Goal: Answer question/provide support

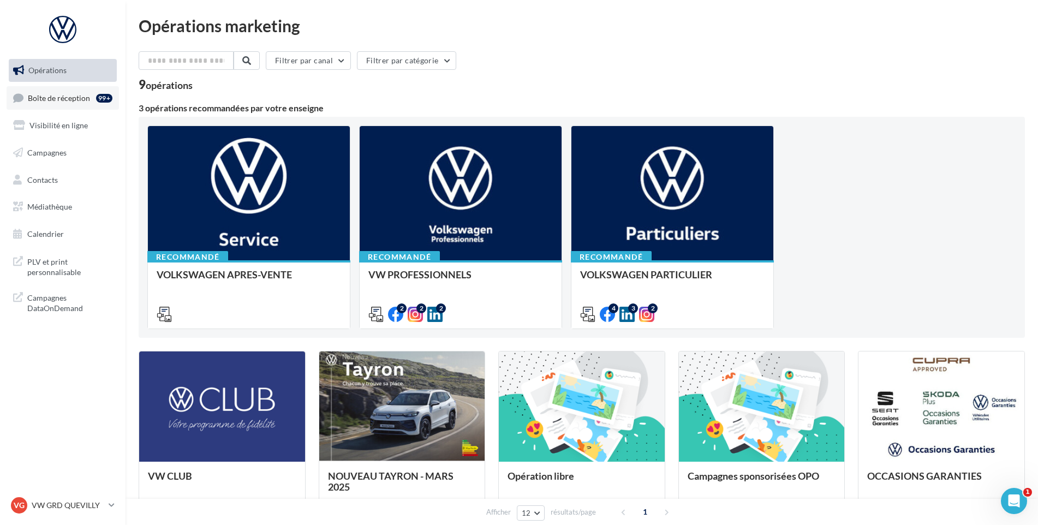
click at [53, 99] on span "Boîte de réception" at bounding box center [59, 97] width 62 height 9
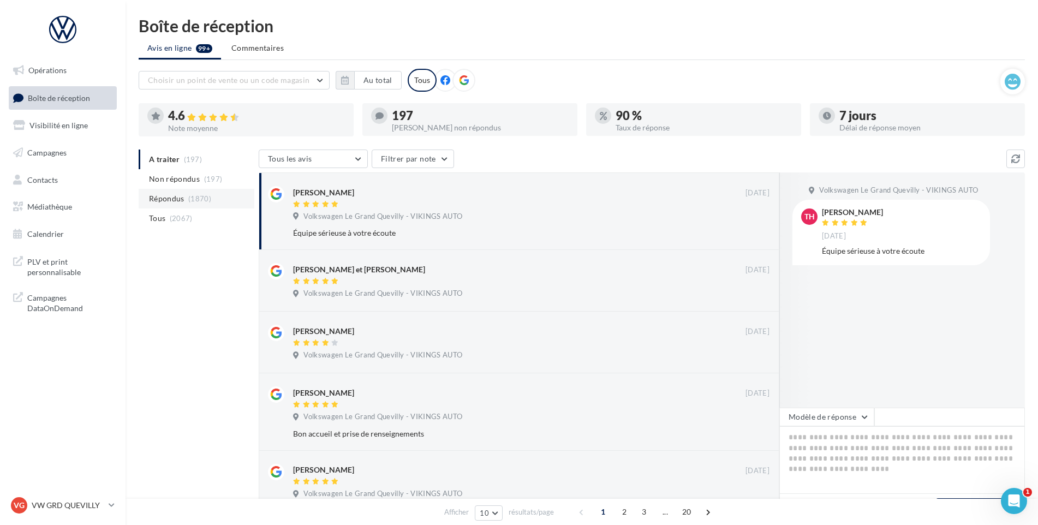
click at [195, 200] on span "(1870)" at bounding box center [199, 198] width 23 height 9
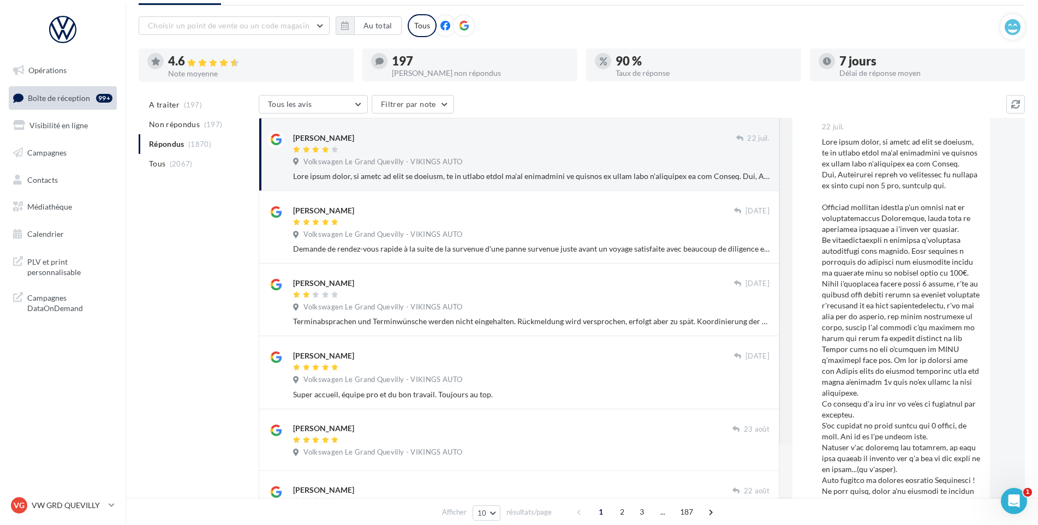
scroll to position [109, 0]
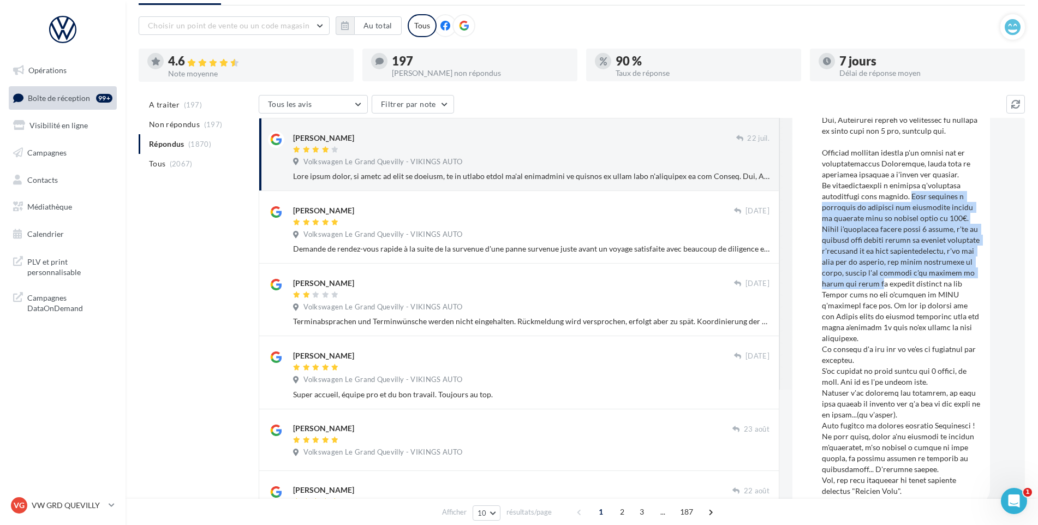
drag, startPoint x: 906, startPoint y: 196, endPoint x: 959, endPoint y: 282, distance: 100.9
click at [959, 282] on div at bounding box center [901, 289] width 159 height 415
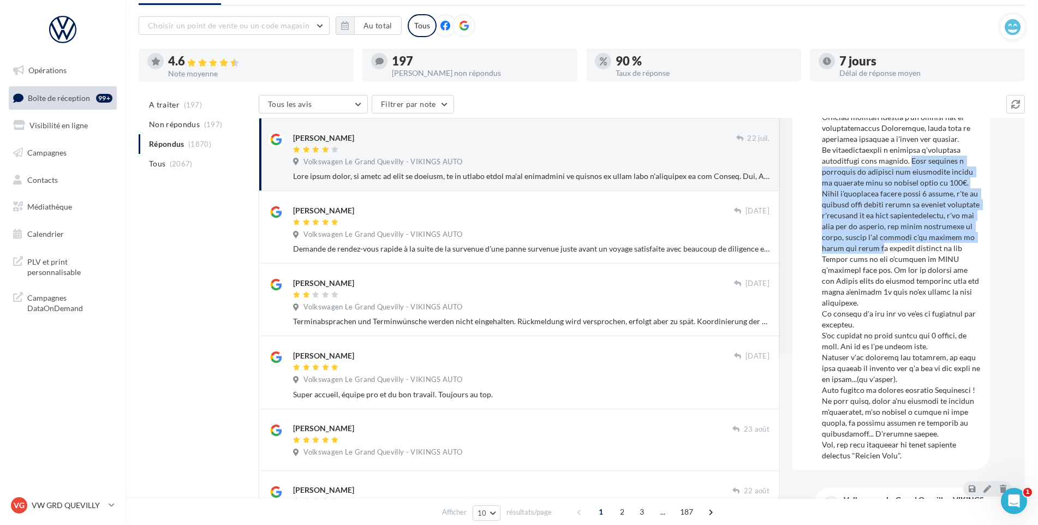
scroll to position [164, 0]
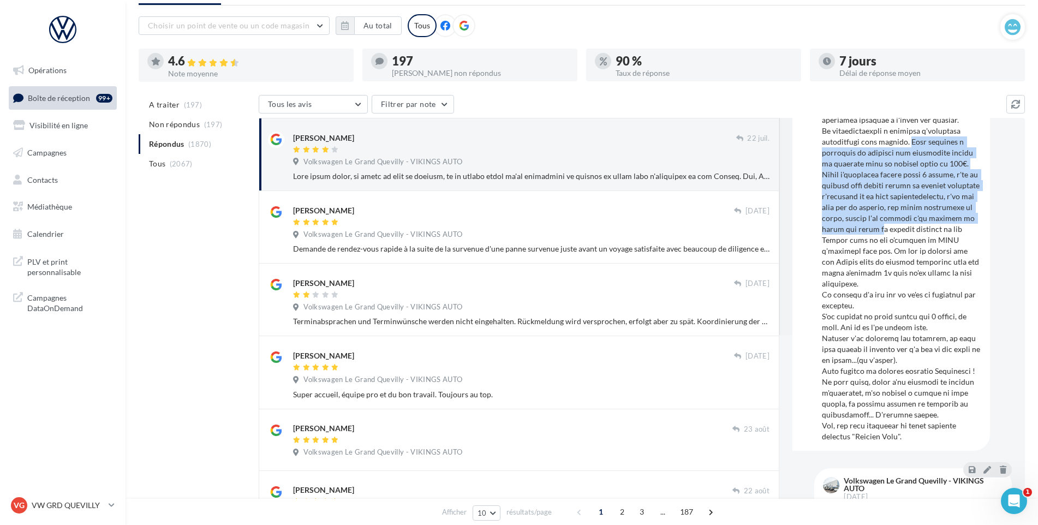
click at [931, 209] on div at bounding box center [901, 234] width 159 height 415
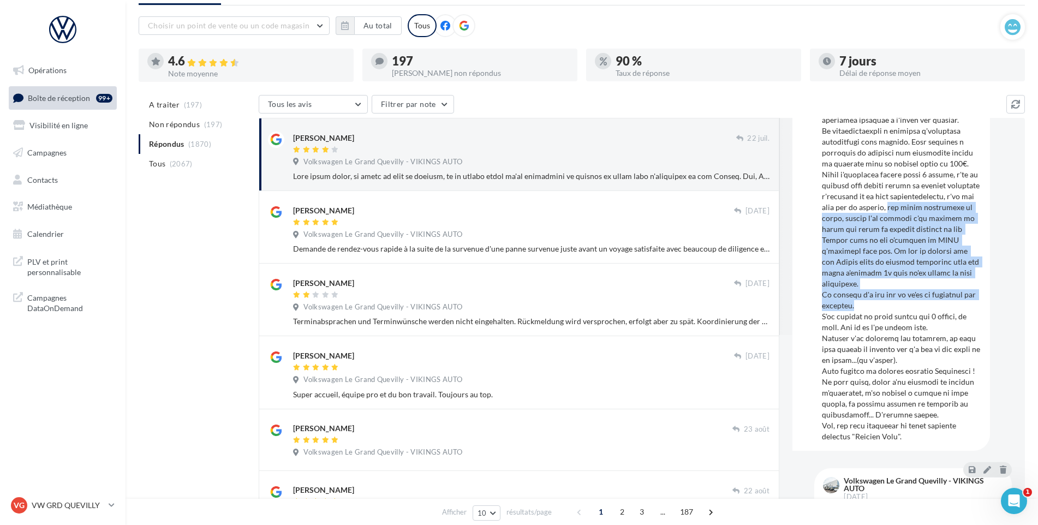
drag, startPoint x: 821, startPoint y: 221, endPoint x: 960, endPoint y: 303, distance: 161.3
click at [960, 303] on div "CL [PERSON_NAME] [DATE]" at bounding box center [891, 215] width 180 height 451
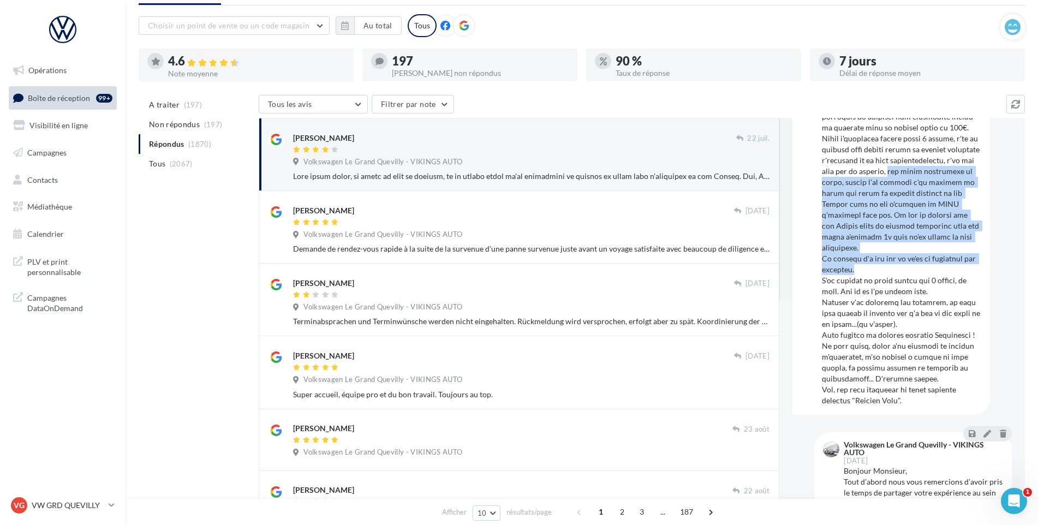
scroll to position [218, 0]
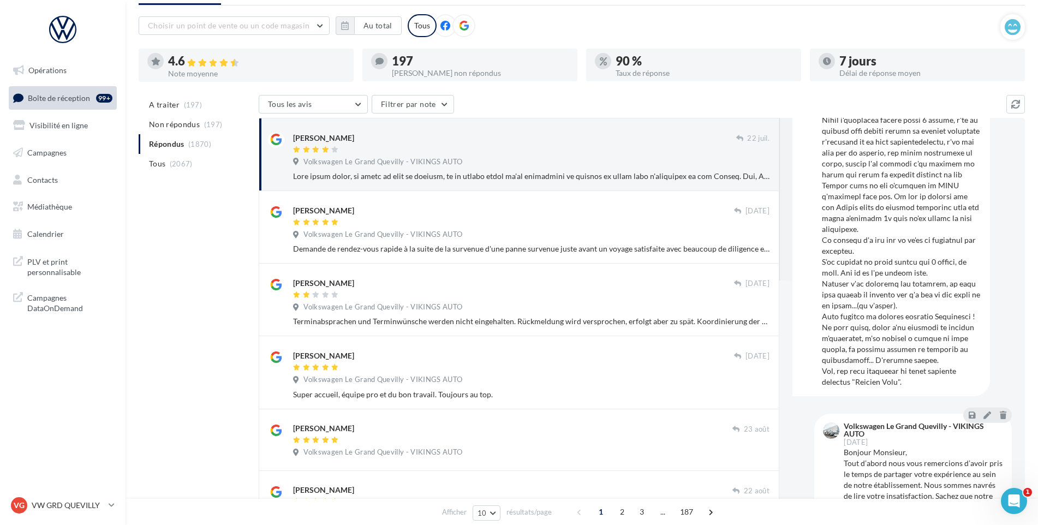
click at [888, 260] on div at bounding box center [901, 180] width 159 height 415
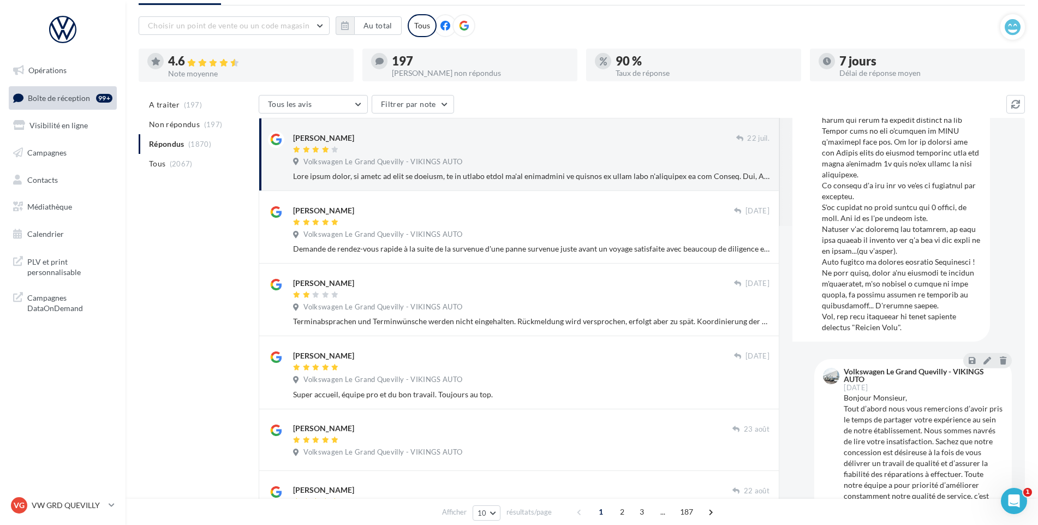
scroll to position [373, 0]
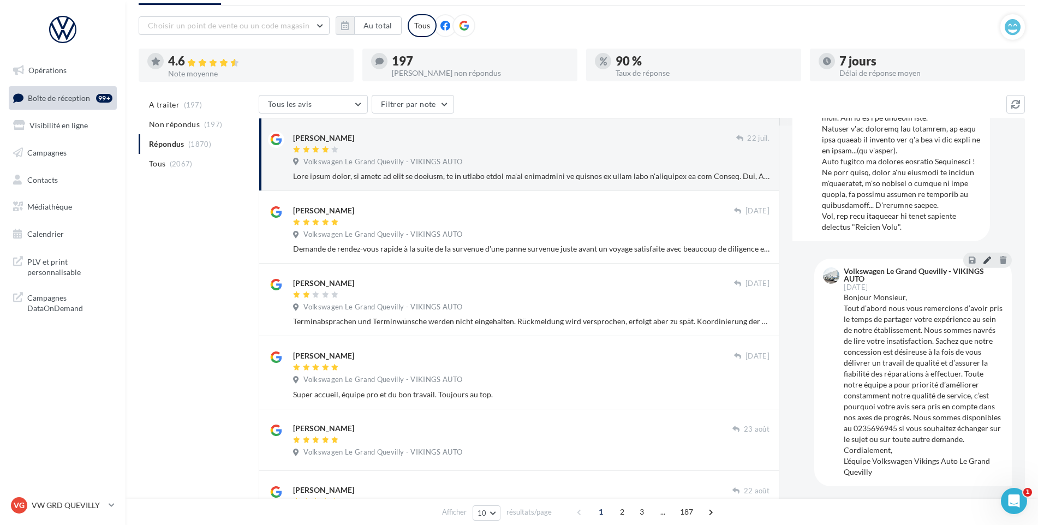
click at [984, 259] on icon at bounding box center [988, 260] width 8 height 8
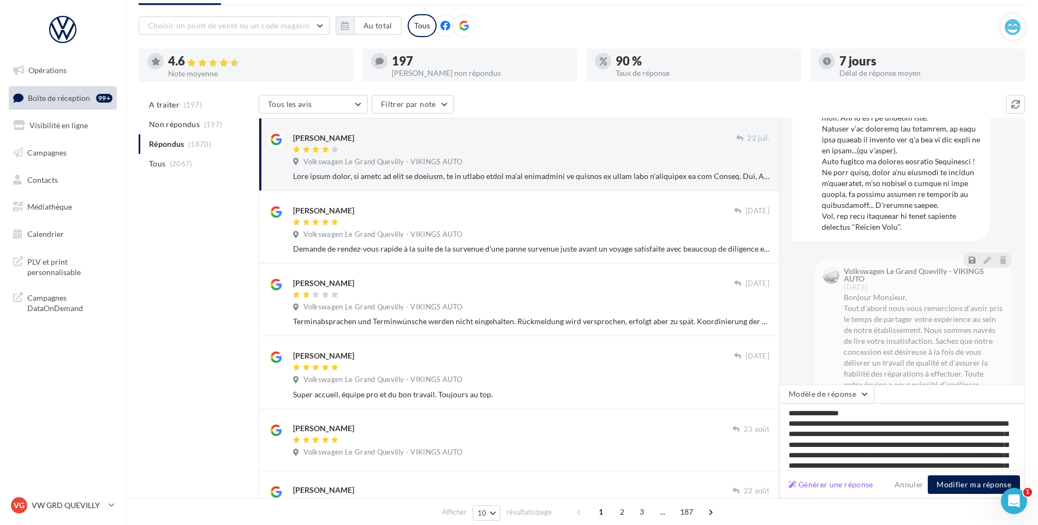
scroll to position [80, 0]
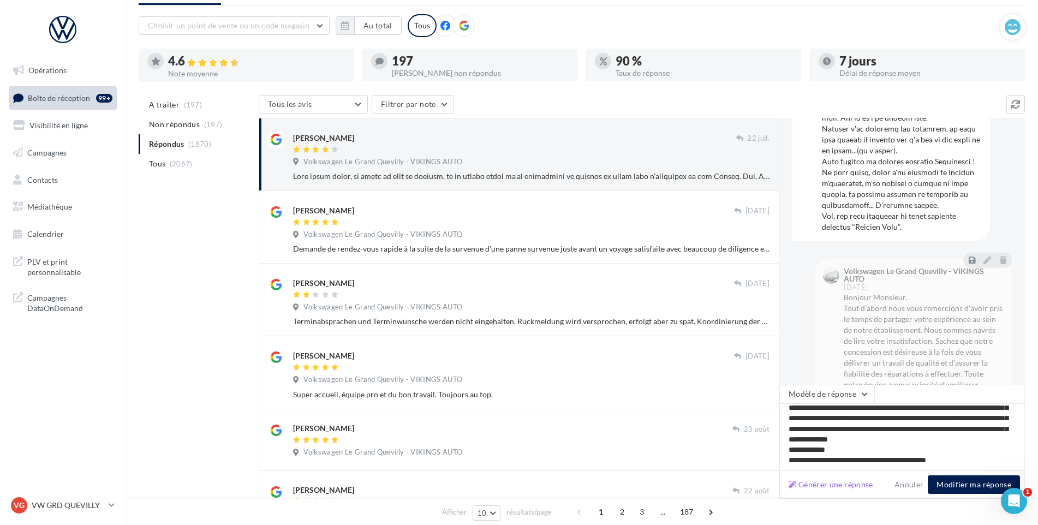
type textarea "**********"
click at [963, 485] on button "Modifier ma réponse" at bounding box center [974, 484] width 92 height 19
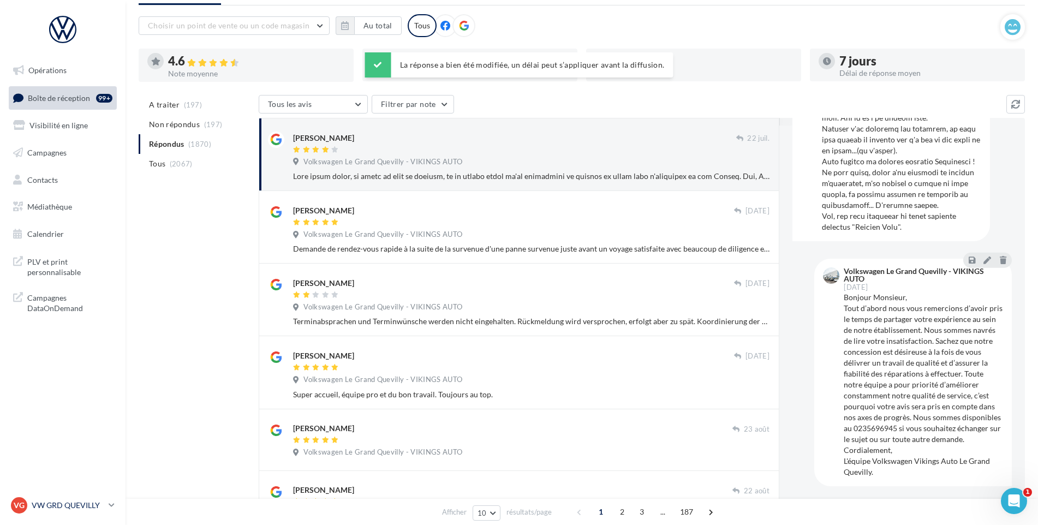
click at [91, 507] on p "VW GRD QUEVILLY" at bounding box center [68, 505] width 73 height 11
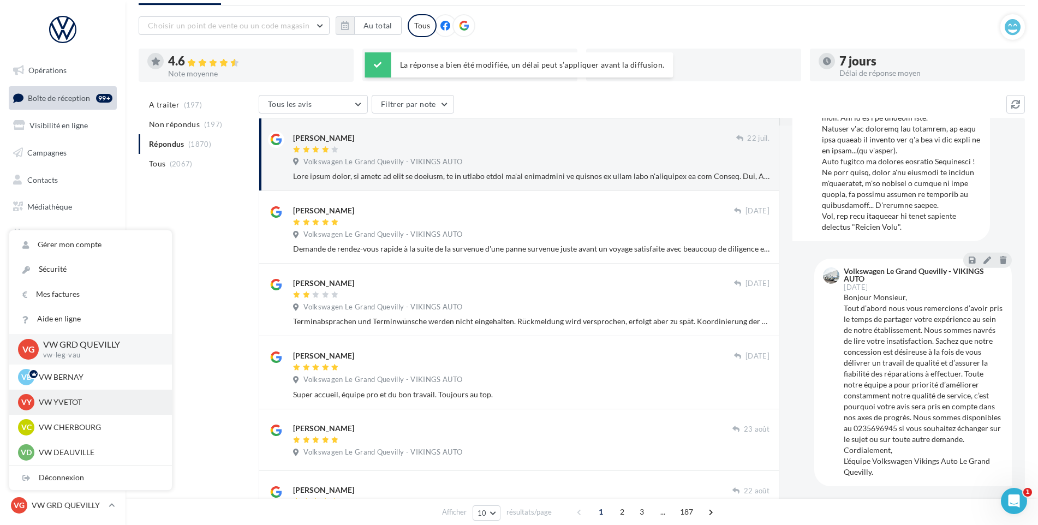
click at [80, 396] on div "VY VW YVETOT vw-yve-vau" at bounding box center [90, 402] width 145 height 16
